Goal: Information Seeking & Learning: Understand process/instructions

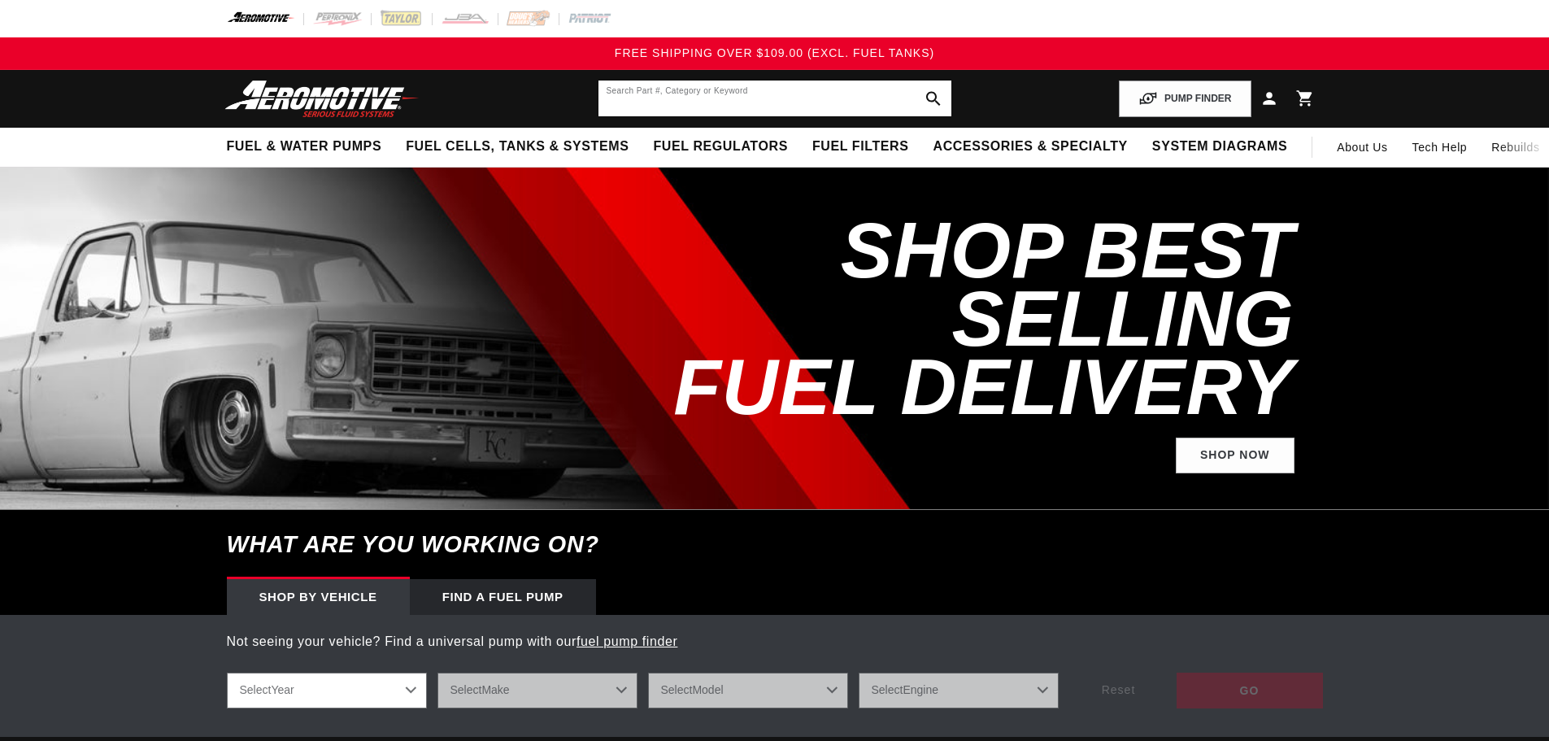
click at [731, 104] on input "text" at bounding box center [775, 99] width 353 height 36
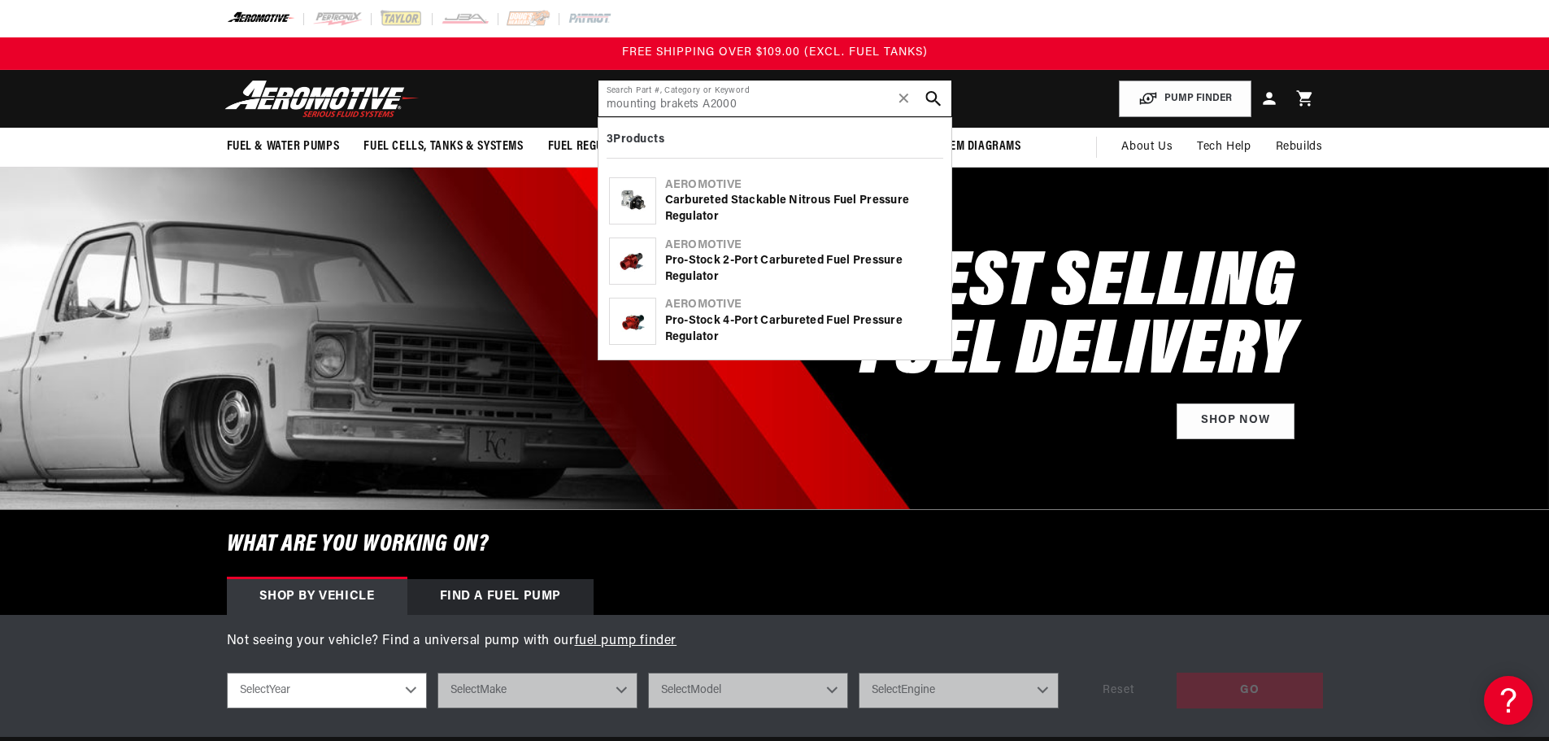
type input "mounting brakets A2000"
click at [929, 96] on icon "search button" at bounding box center [932, 98] width 15 height 15
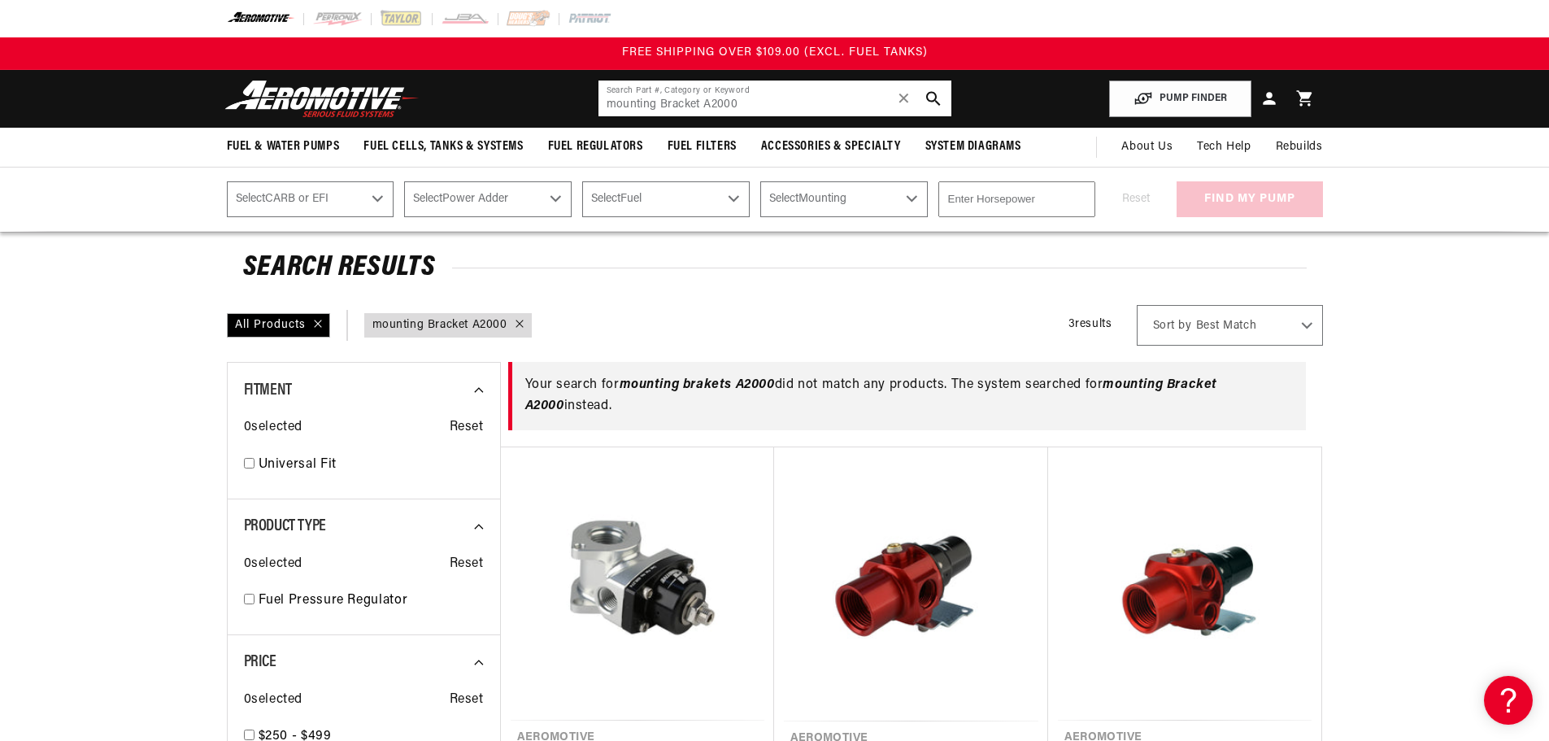
drag, startPoint x: 702, startPoint y: 102, endPoint x: 849, endPoint y: 102, distance: 147.2
click at [849, 102] on input "mounting Bracket A2000" at bounding box center [775, 99] width 353 height 36
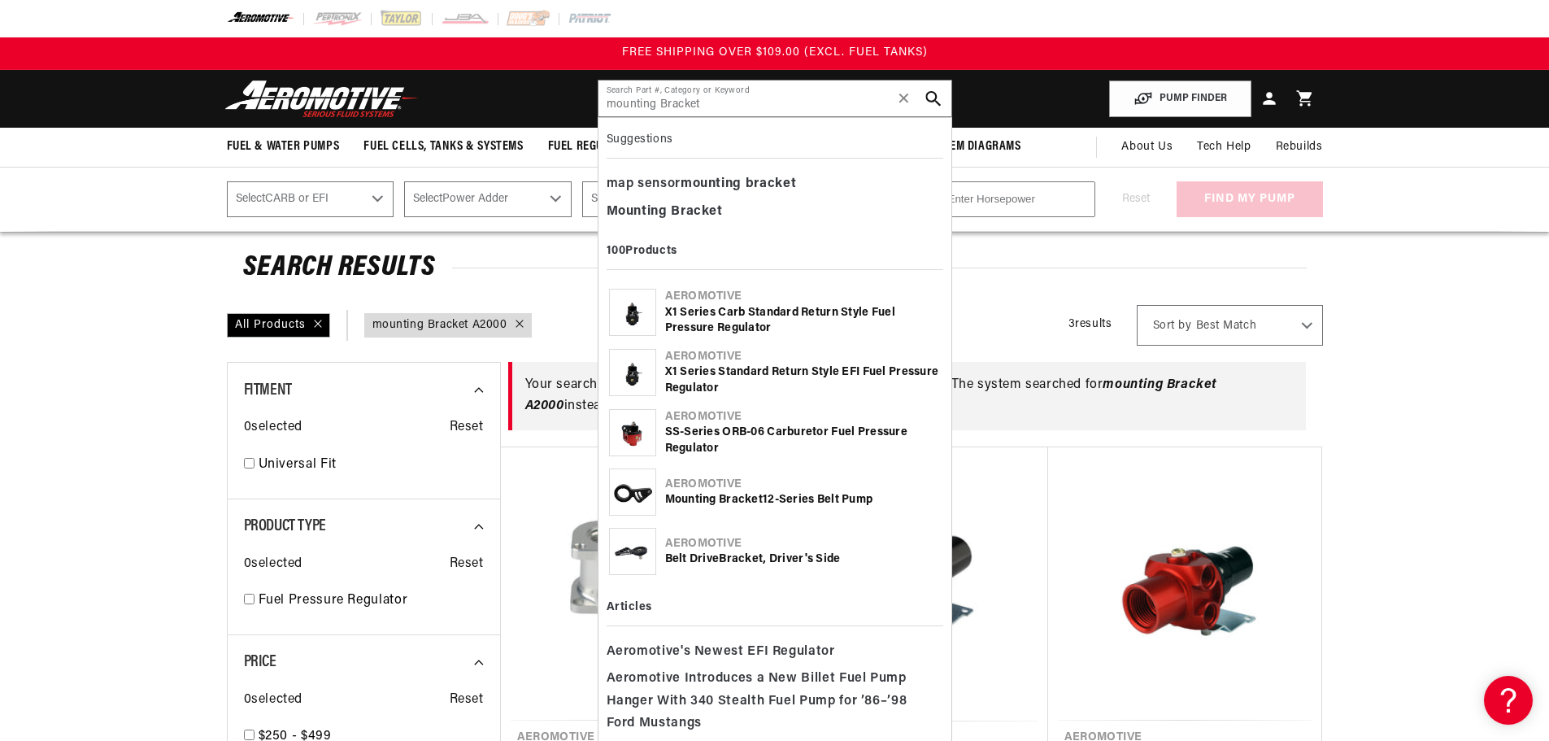
click at [931, 93] on icon "search button" at bounding box center [932, 98] width 15 height 15
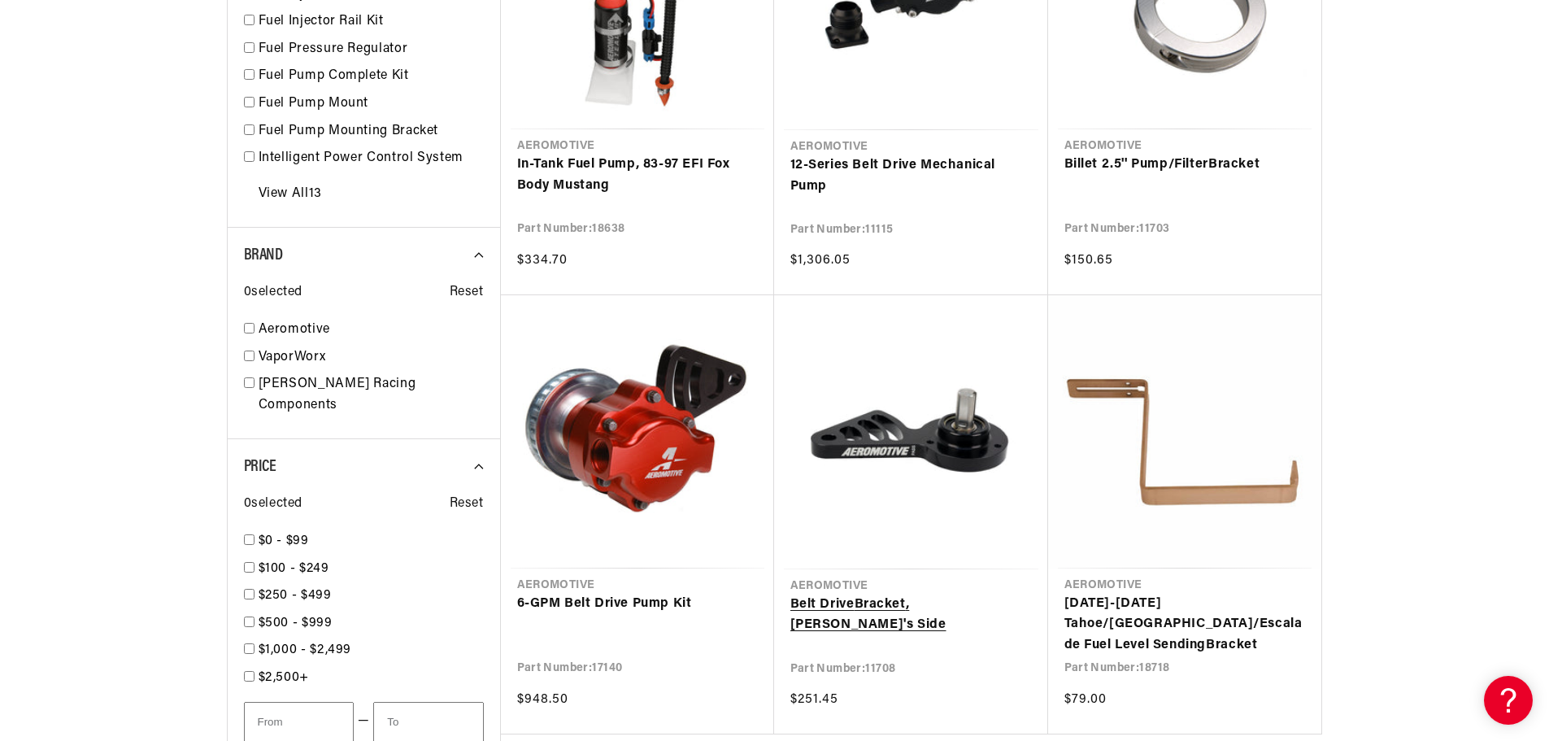
scroll to position [1626, 0]
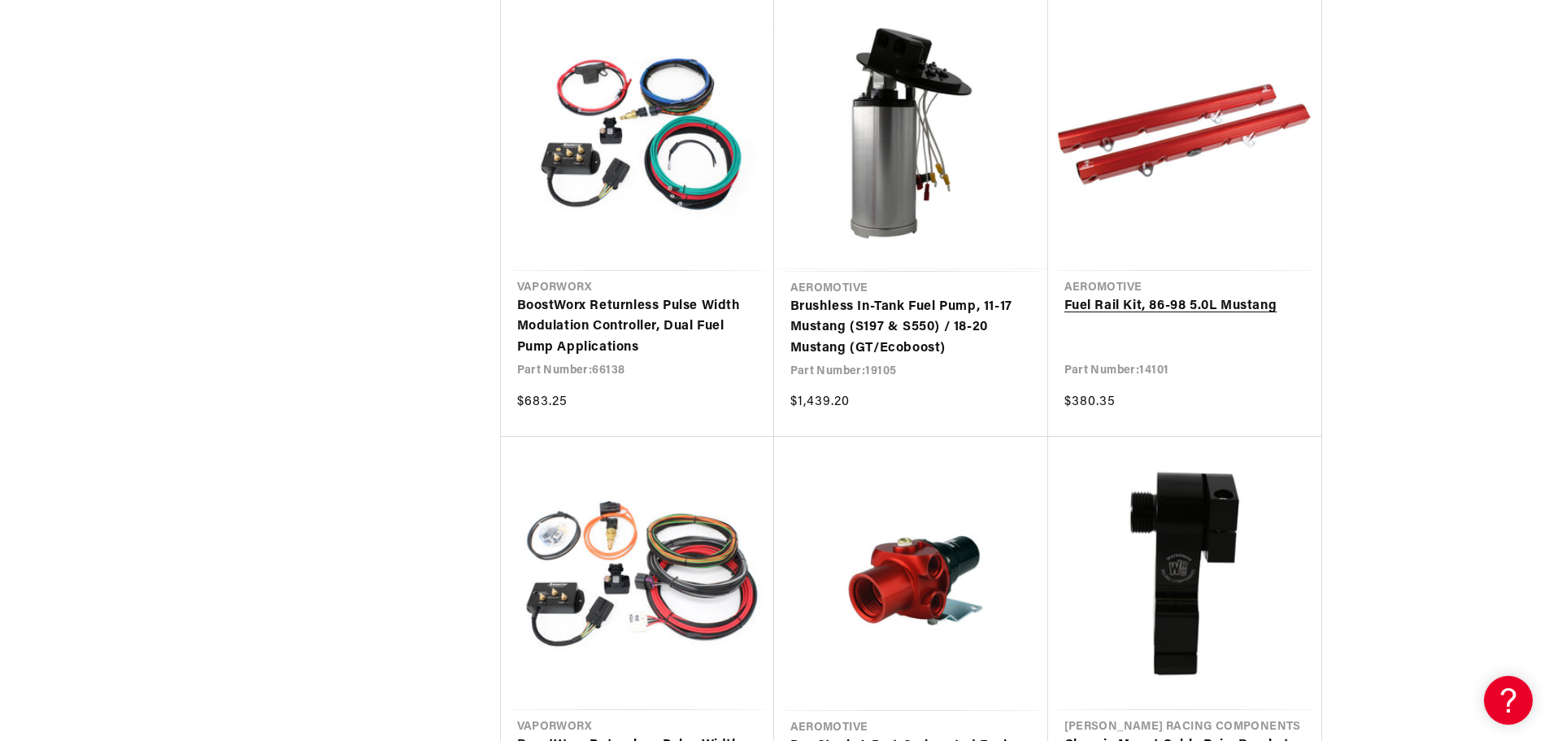
scroll to position [3659, 0]
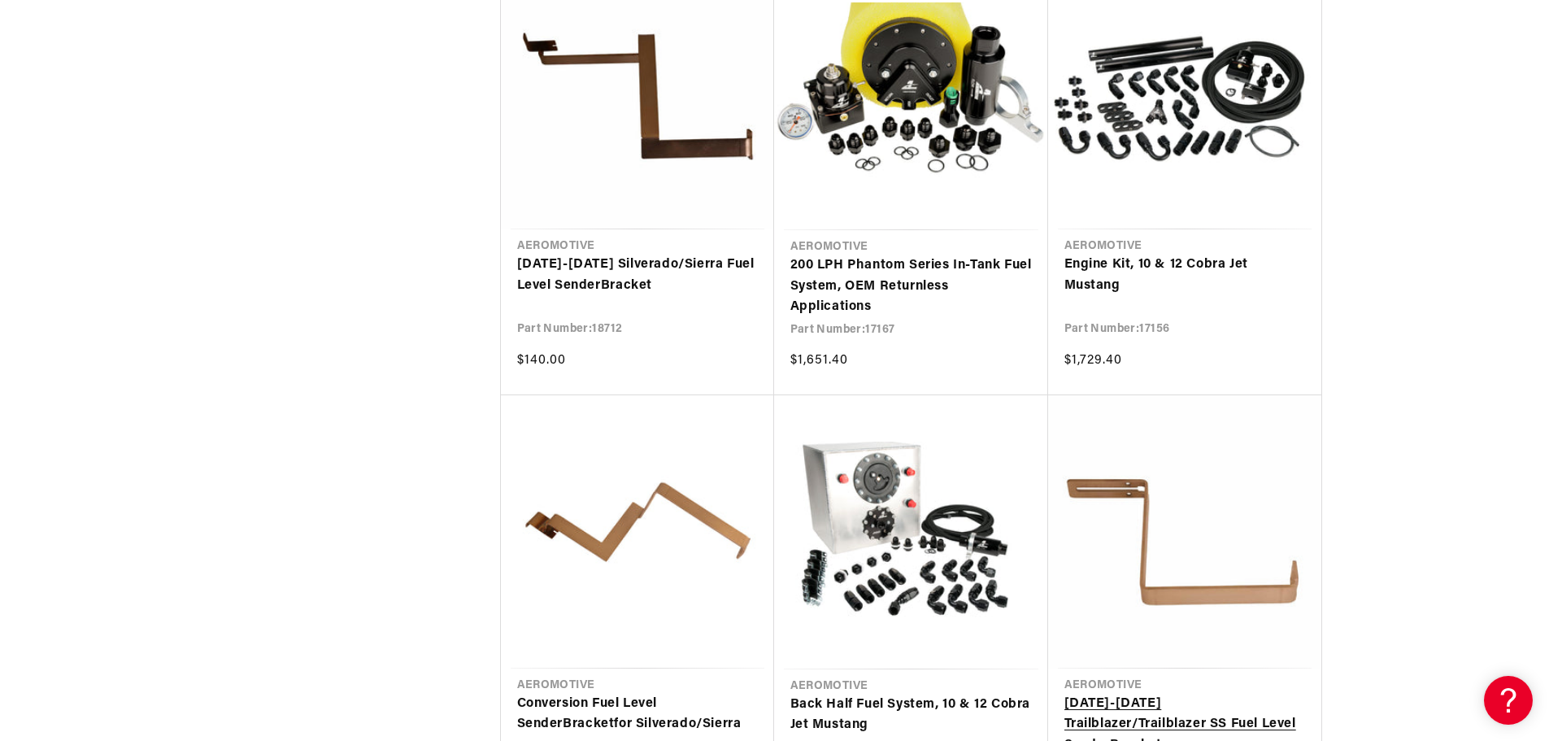
scroll to position [9189, 0]
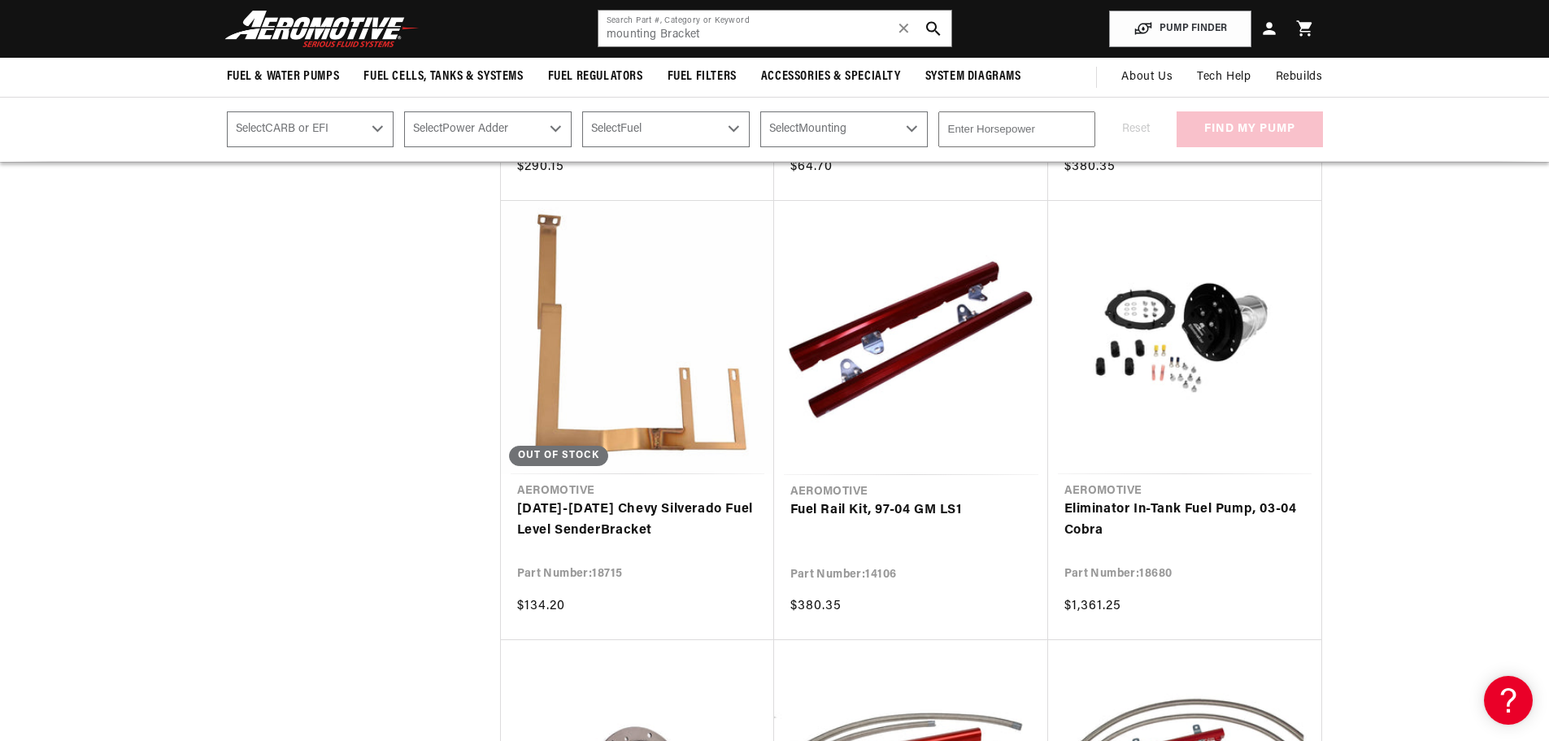
scroll to position [10246, 0]
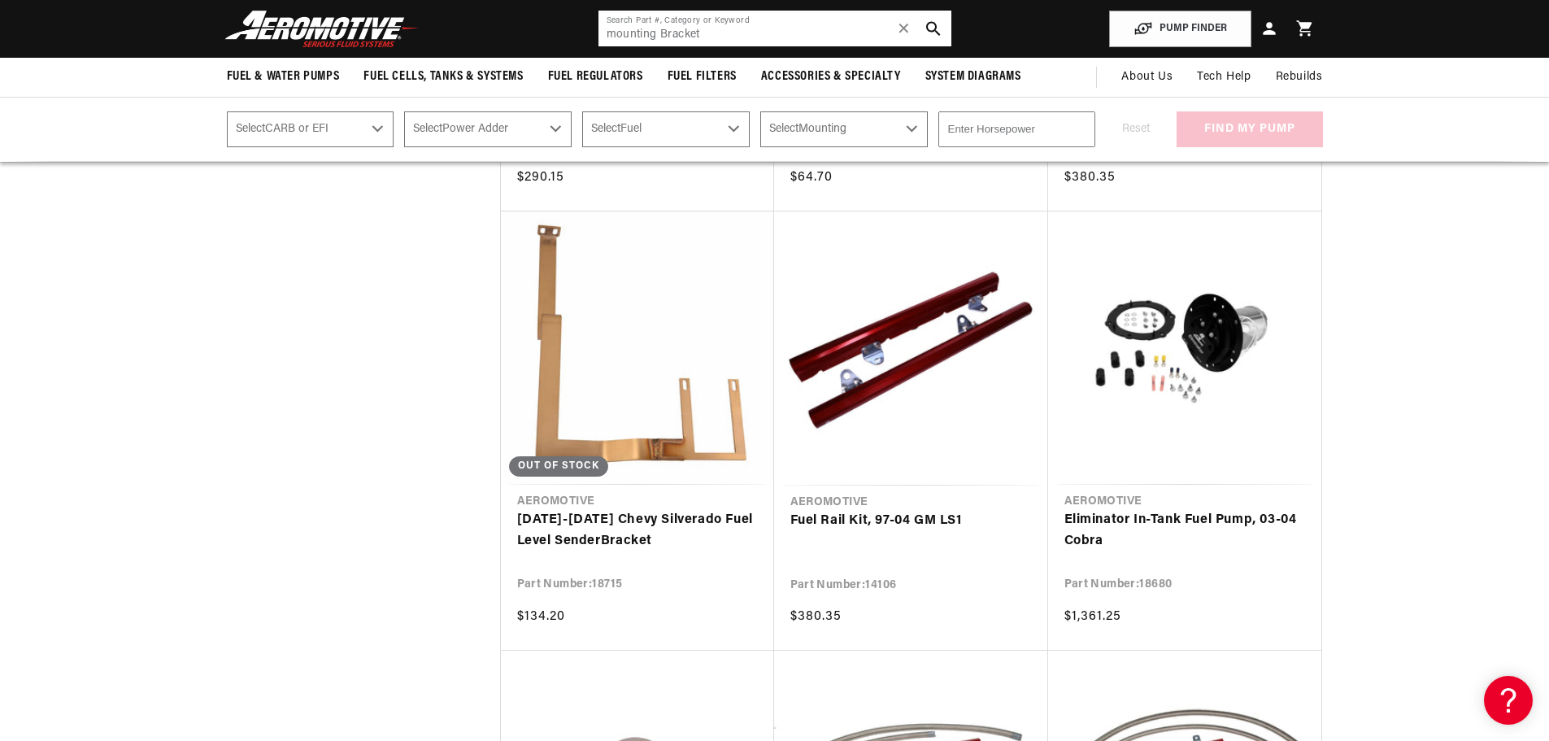
click at [716, 37] on input "mounting Bracket" at bounding box center [775, 29] width 353 height 36
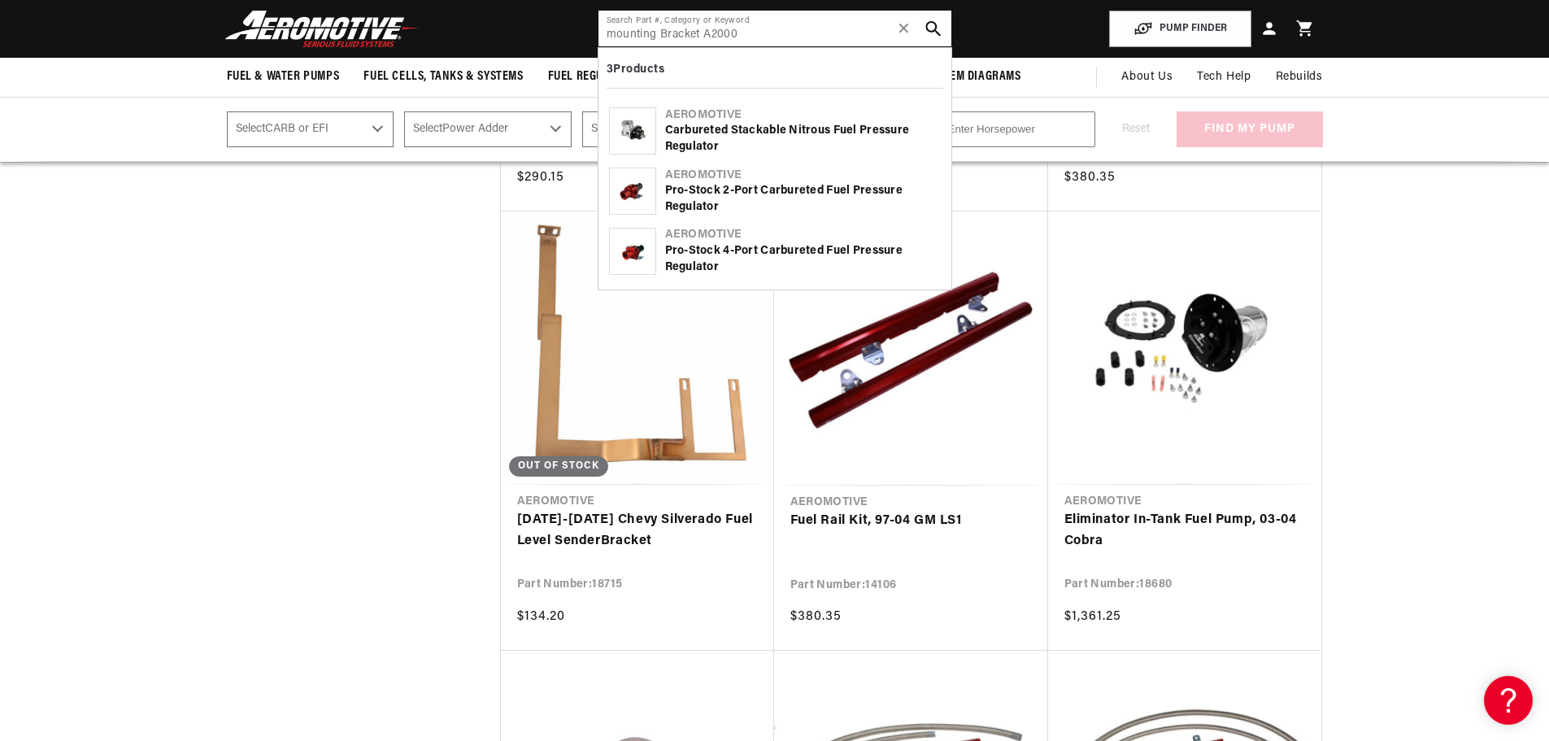
type input "mounting Bracket A2000"
drag, startPoint x: 931, startPoint y: 24, endPoint x: 943, endPoint y: 46, distance: 25.8
click at [931, 24] on icon "search button" at bounding box center [932, 28] width 15 height 15
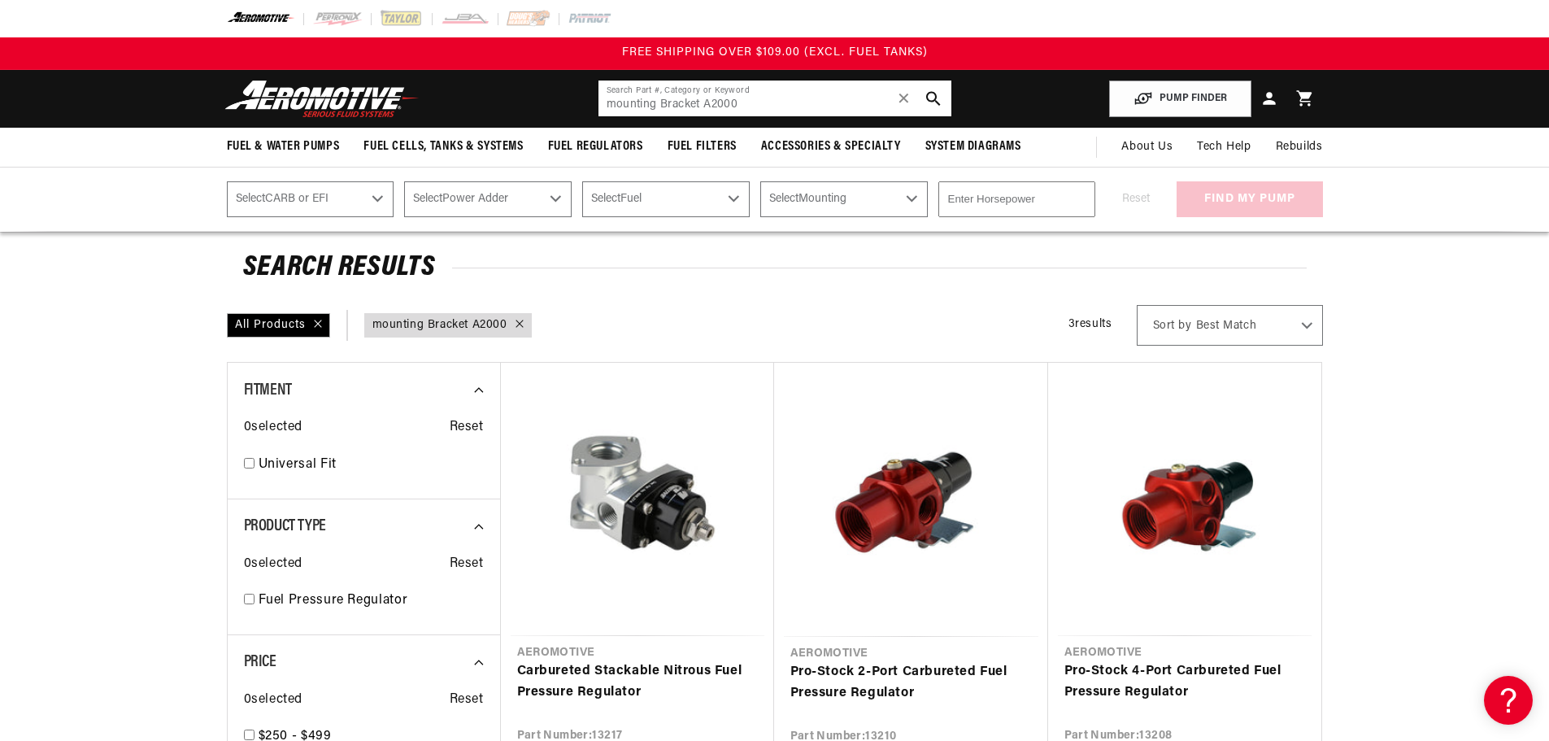
drag, startPoint x: 603, startPoint y: 102, endPoint x: 842, endPoint y: 104, distance: 238.3
click at [840, 104] on input "mounting Bracket A2000" at bounding box center [775, 99] width 353 height 36
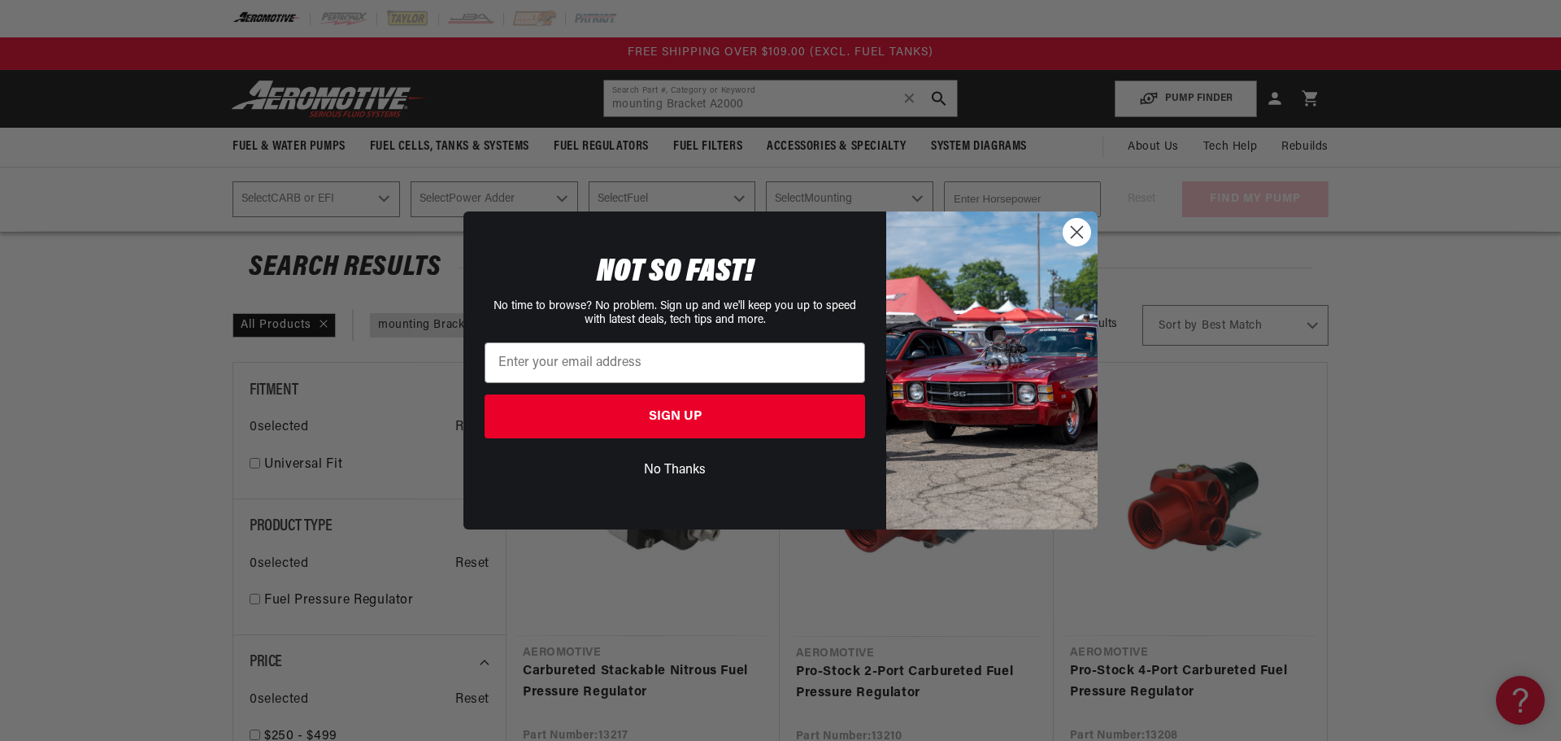
click at [1079, 229] on circle "Close dialog" at bounding box center [1077, 232] width 27 height 27
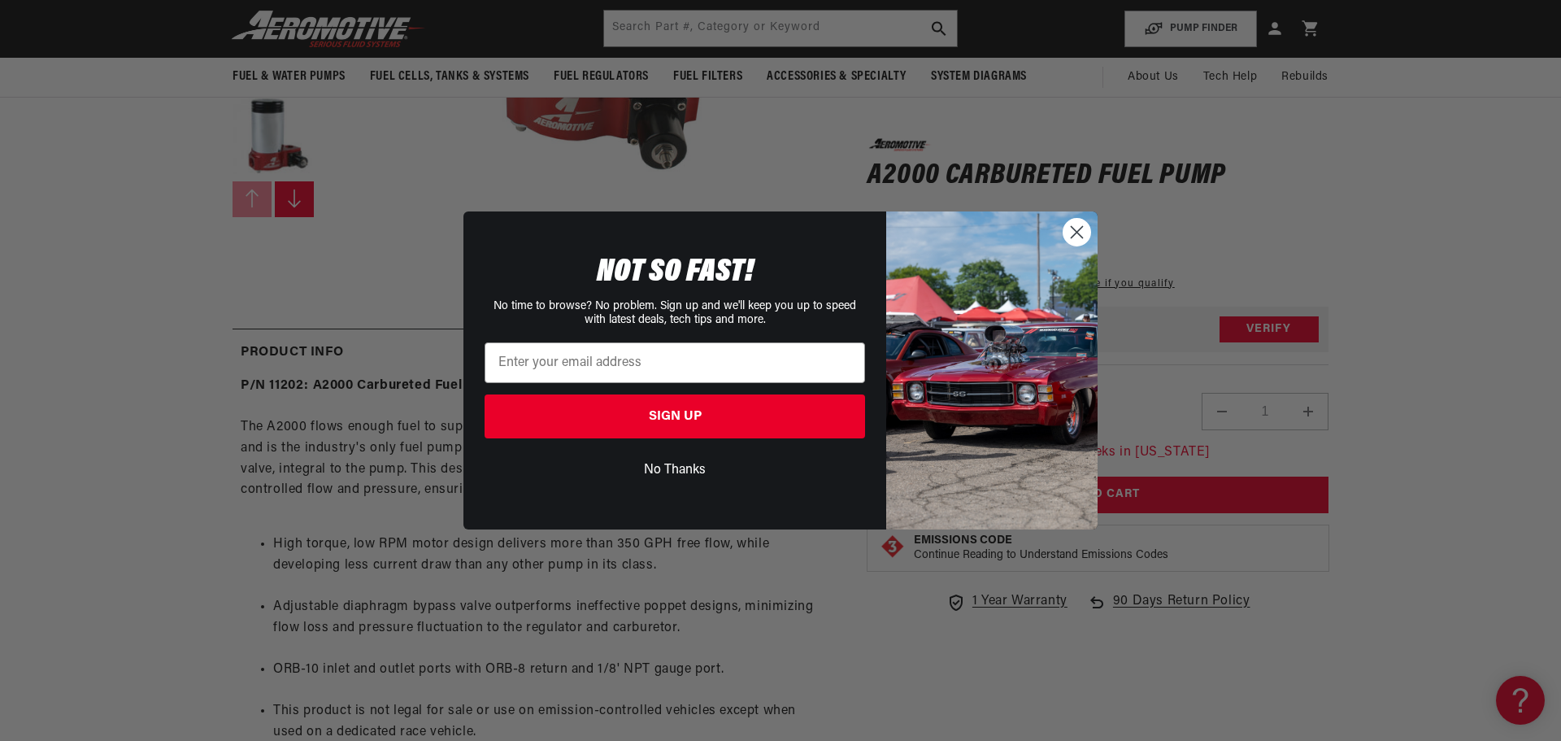
click at [1078, 232] on icon "Close dialog" at bounding box center [1077, 232] width 11 height 11
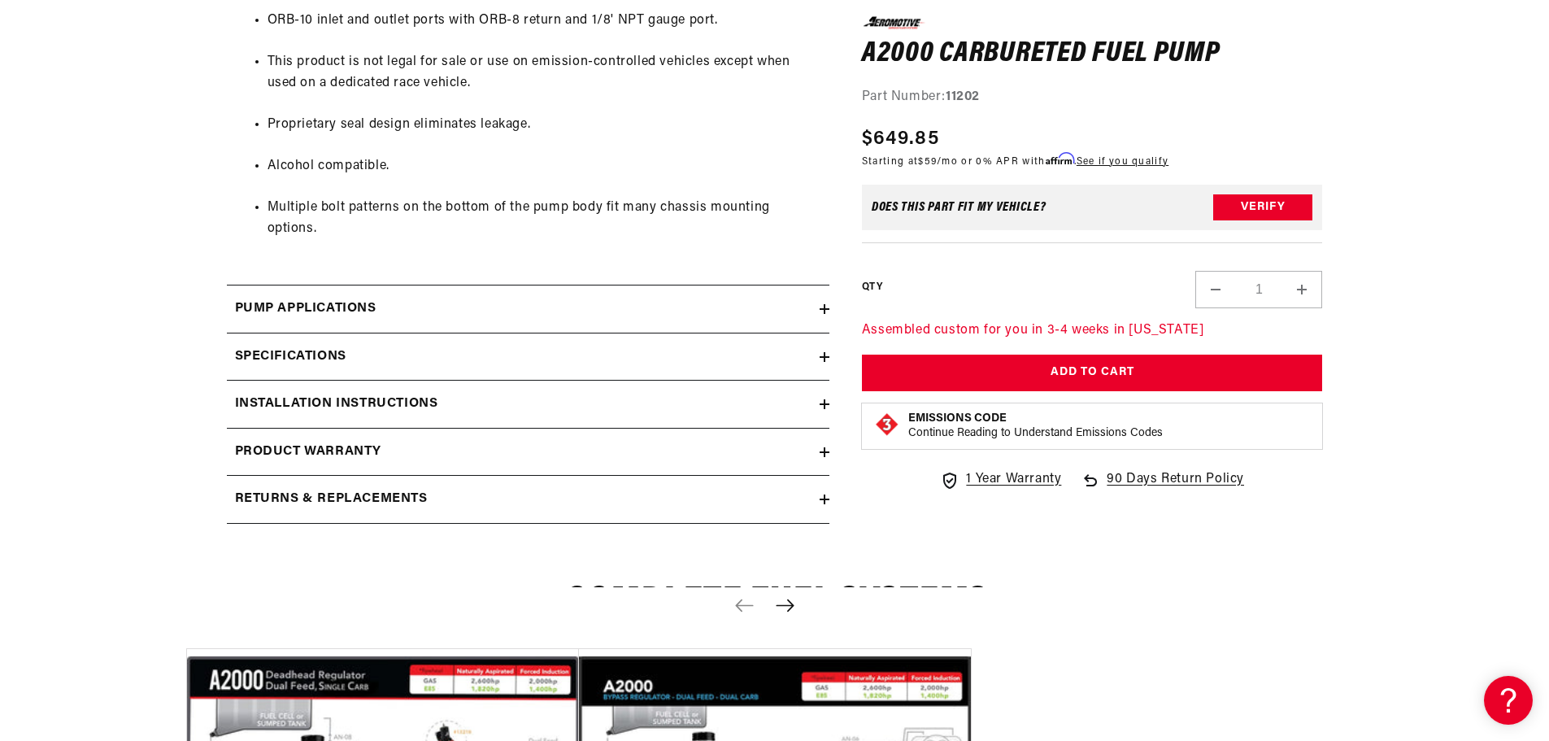
scroll to position [1138, 0]
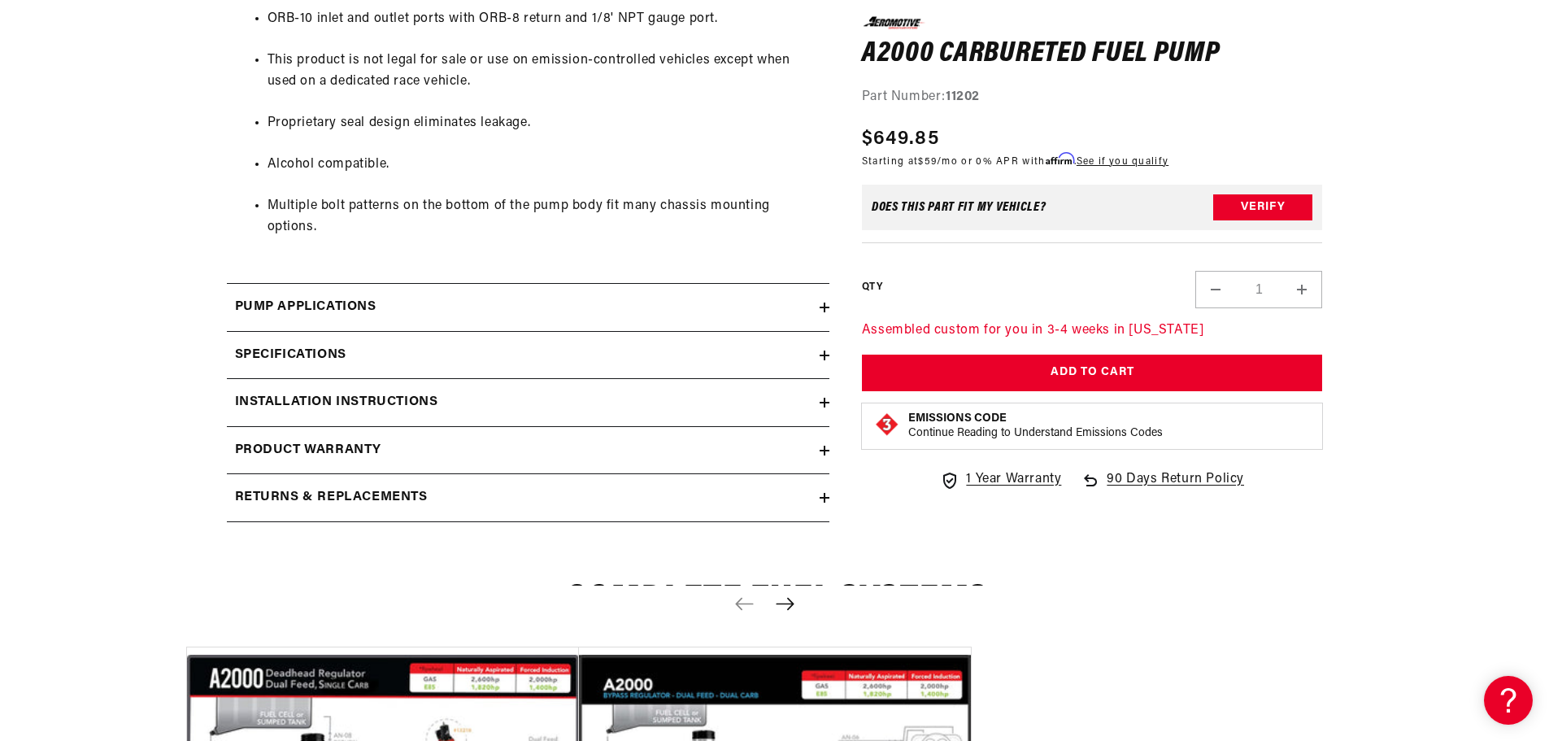
click at [329, 392] on h2 "Installation Instructions" at bounding box center [336, 402] width 203 height 21
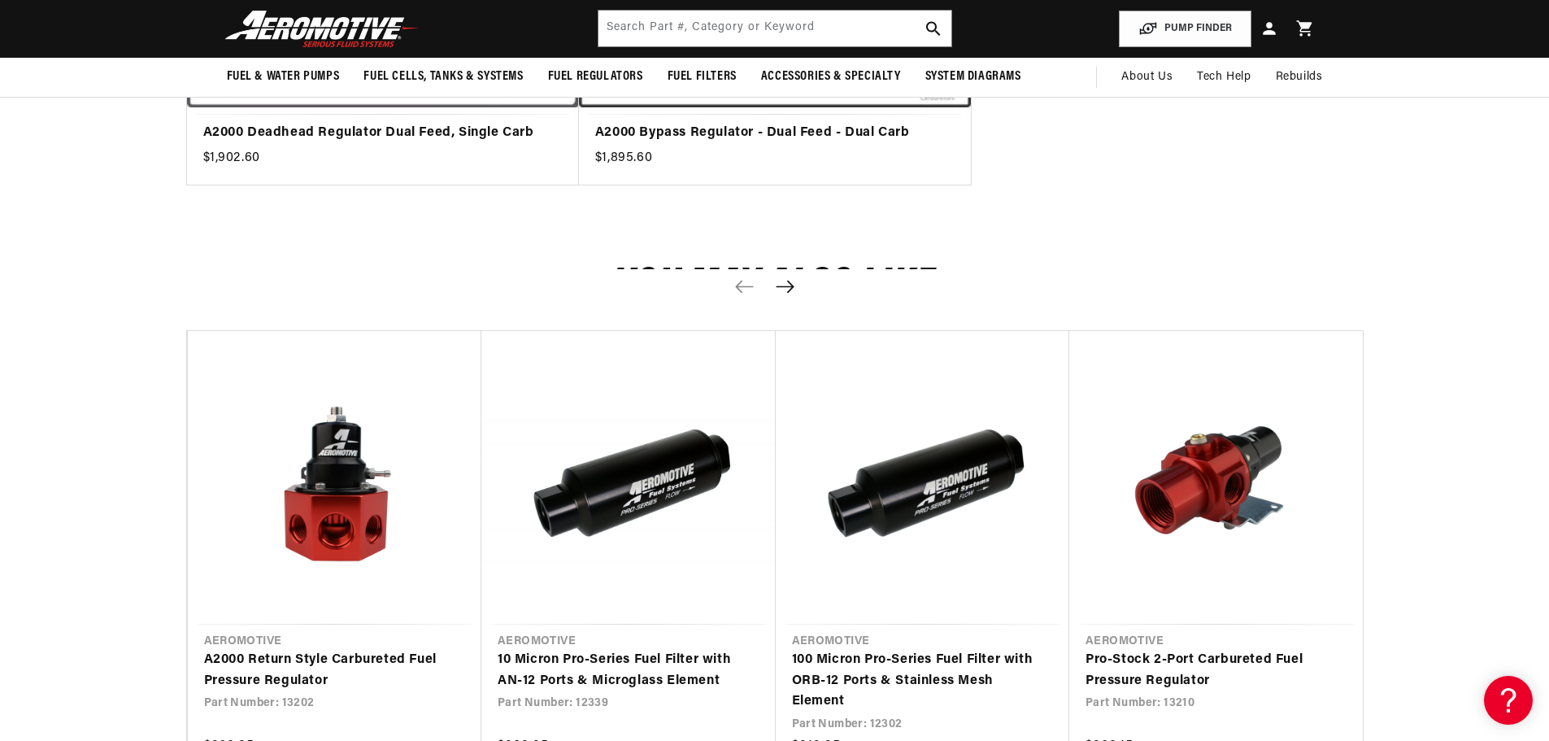
scroll to position [1952, 0]
